Goal: Check status: Check status

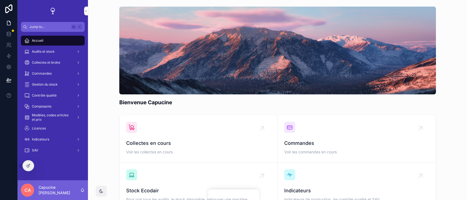
click at [58, 70] on div "Commandes" at bounding box center [52, 73] width 57 height 9
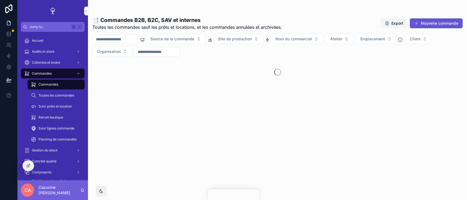
click at [258, 24] on span "Toutes les commandes sauf les prêts et locations, et les commandes annulées et …" at bounding box center [187, 27] width 190 height 7
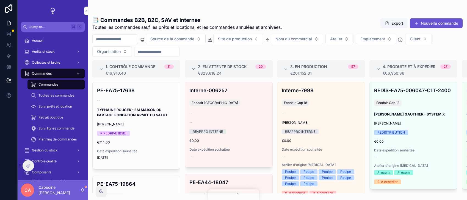
scroll to position [117, 0]
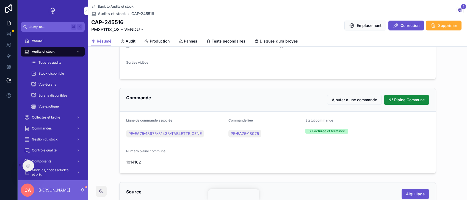
scroll to position [196, 0]
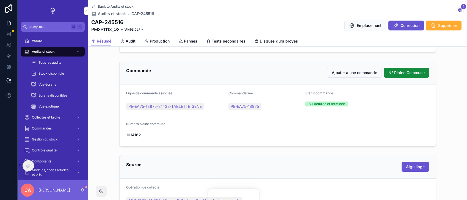
click at [166, 107] on span "PE-EA75-18975-31433-TABLETTE_GENE" at bounding box center [164, 106] width 73 height 5
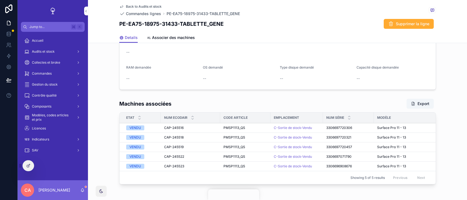
scroll to position [0, 83]
